Goal: Find specific page/section: Find specific page/section

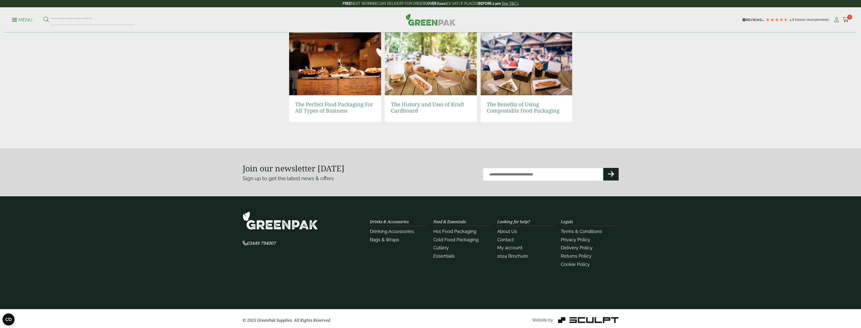
scroll to position [1036, 0]
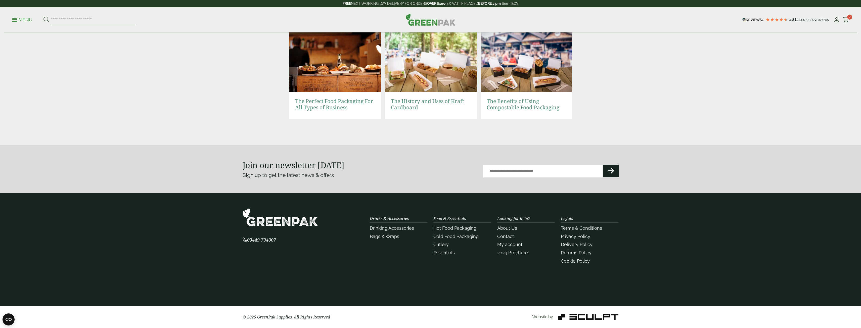
click at [515, 236] on li "Contact" at bounding box center [526, 236] width 58 height 7
click at [509, 235] on link "Contact" at bounding box center [505, 236] width 17 height 5
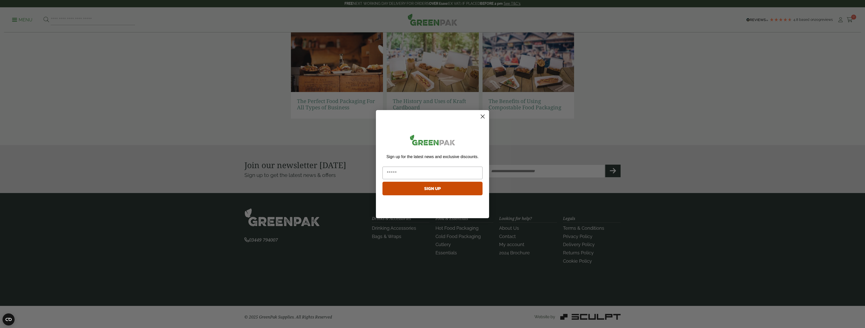
click at [486, 117] on div "Close dialog Sign up for the latest news and exclusive discounts. SIGN UP ******" at bounding box center [432, 164] width 113 height 108
click at [484, 117] on circle "Close dialog" at bounding box center [482, 116] width 8 height 8
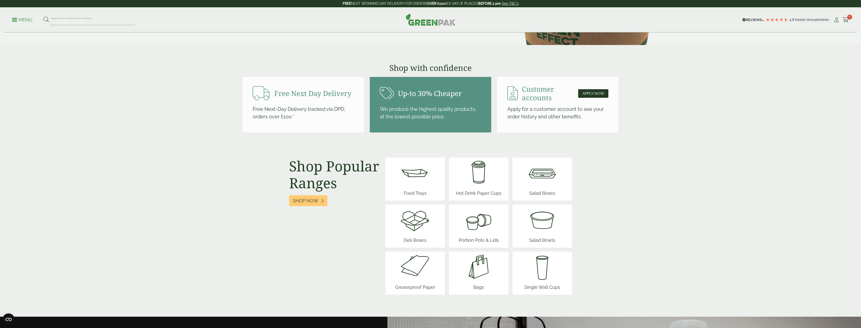
scroll to position [508, 0]
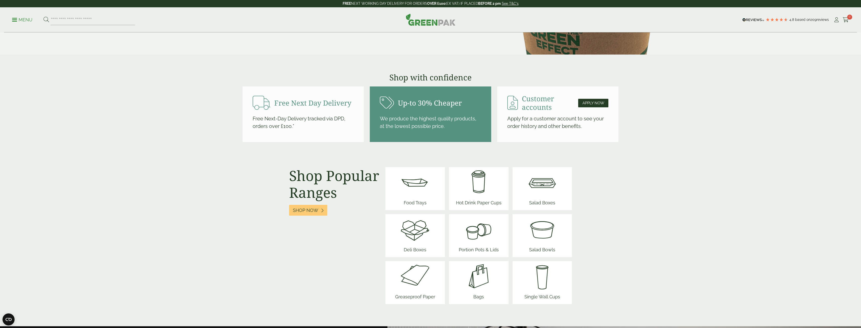
click at [419, 196] on img at bounding box center [415, 182] width 30 height 30
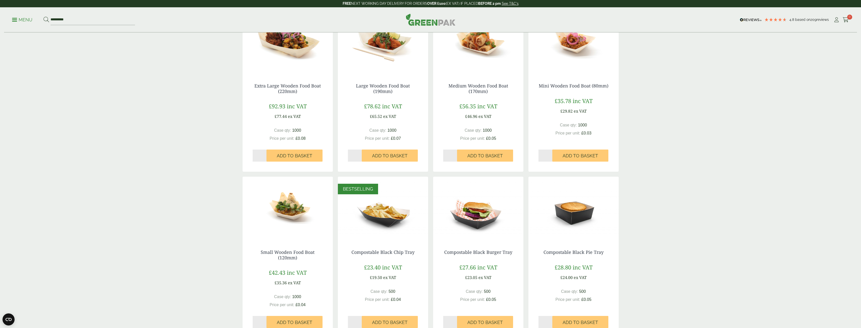
scroll to position [126, 0]
